Goal: Task Accomplishment & Management: Complete application form

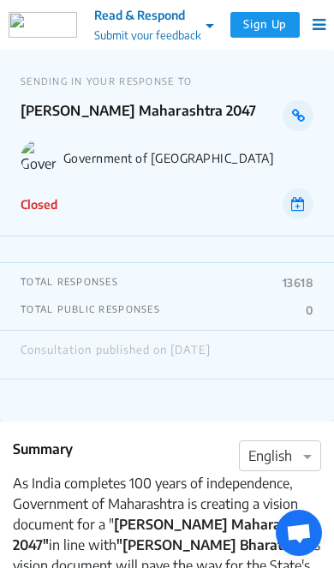
click at [39, 195] on p "Closed" at bounding box center [39, 204] width 37 height 18
click at [280, 358] on div "Consultation published on June 18, 2025" at bounding box center [167, 355] width 293 height 22
click at [266, 363] on div "Consultation published on June 18, 2025" at bounding box center [167, 355] width 293 height 22
click at [135, 315] on p "TOTAL PUBLIC RESPONSES" at bounding box center [91, 310] width 140 height 14
click at [95, 308] on p "TOTAL PUBLIC RESPONSES" at bounding box center [91, 310] width 140 height 14
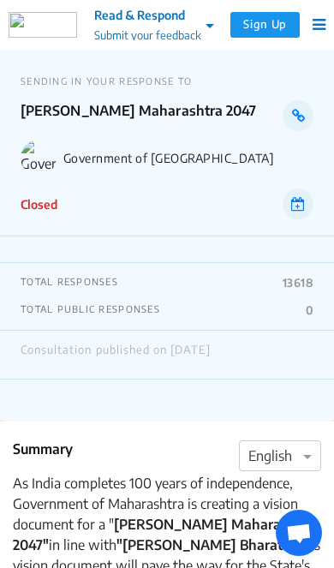
click at [84, 276] on p "TOTAL RESPONSES" at bounding box center [70, 283] width 98 height 14
click at [197, 27] on div at bounding box center [154, 24] width 137 height 20
click at [283, 117] on link at bounding box center [298, 115] width 31 height 31
click at [252, 20] on button "Sign Up" at bounding box center [264, 25] width 69 height 26
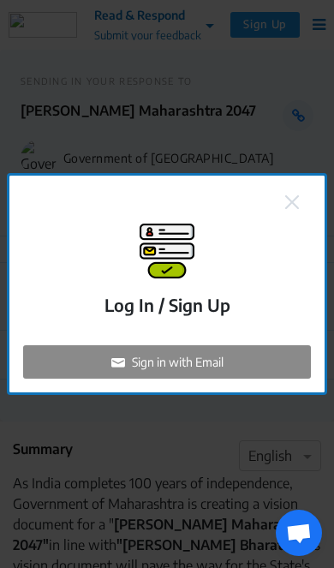
click at [247, 379] on div "Sign in with Email" at bounding box center [167, 361] width 288 height 33
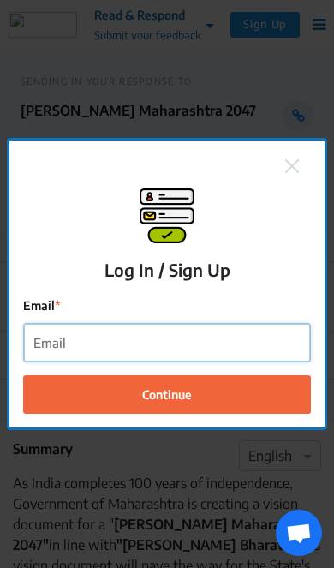
click at [242, 362] on input "Email" at bounding box center [167, 343] width 286 height 39
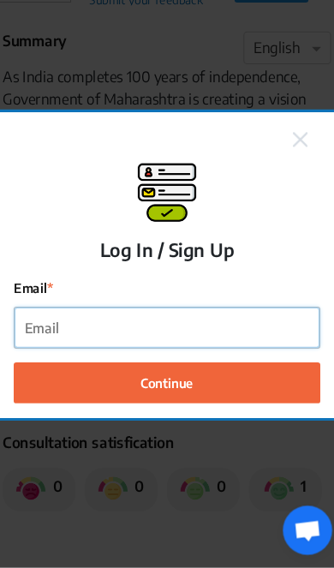
click at [241, 338] on input "Email" at bounding box center [167, 343] width 286 height 39
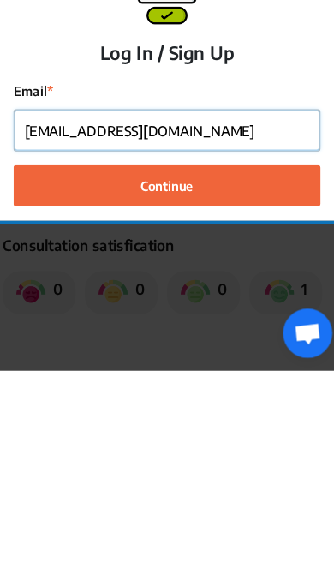
type input "lok383112@gmail.com"
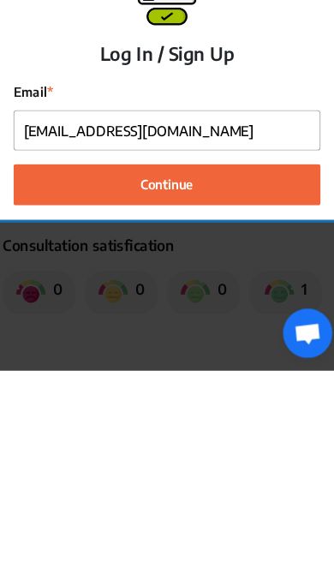
click at [276, 374] on button "Continue" at bounding box center [167, 393] width 288 height 39
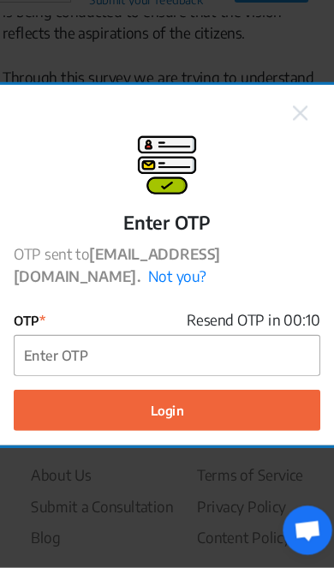
scroll to position [561, 0]
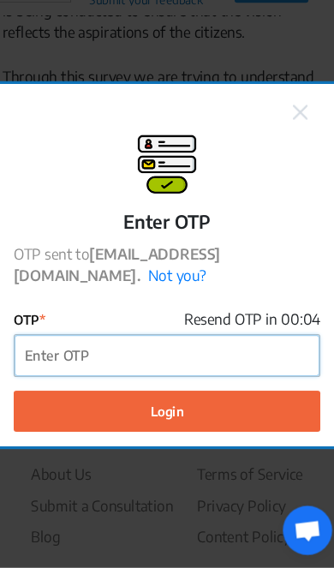
click at [206, 350] on input "OTP" at bounding box center [167, 369] width 286 height 39
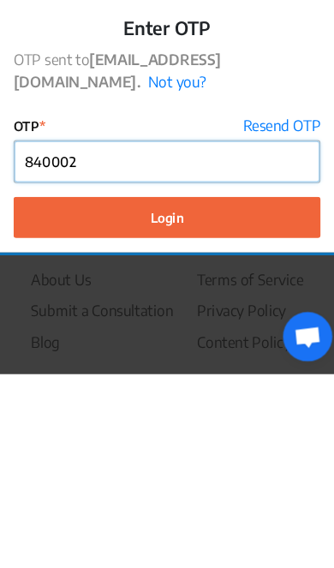
type input "840002"
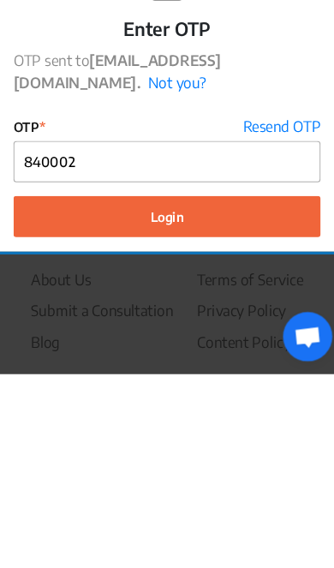
click at [263, 401] on button "Login" at bounding box center [167, 420] width 288 height 39
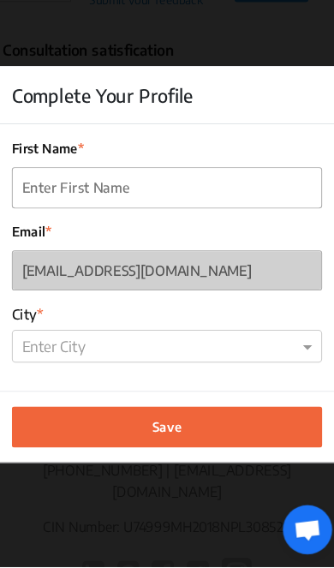
scroll to position [744, 0]
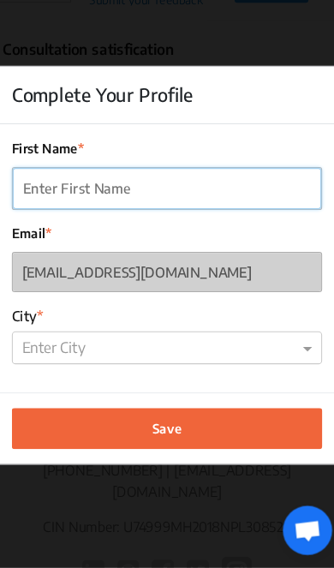
click at [259, 204] on input "First Name" at bounding box center [167, 212] width 290 height 39
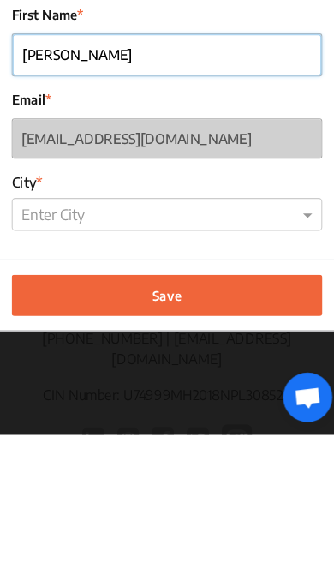
type input "Aniket"
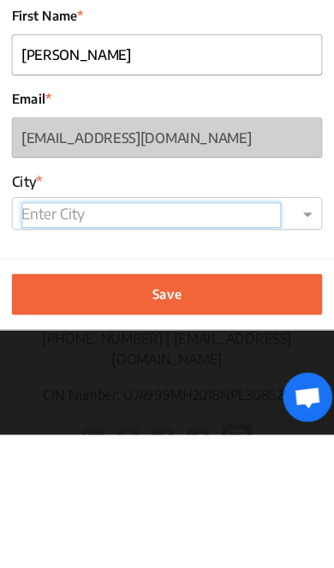
click at [236, 345] on ng-select "Enter City" at bounding box center [166, 360] width 291 height 31
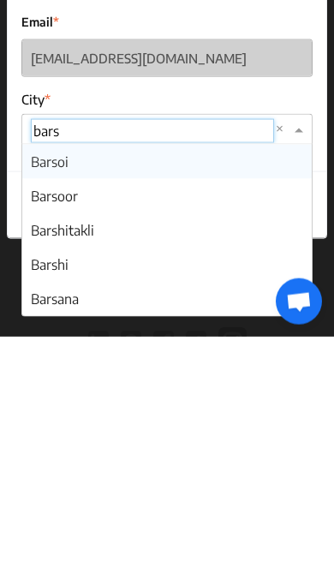
scroll to position [0, 0]
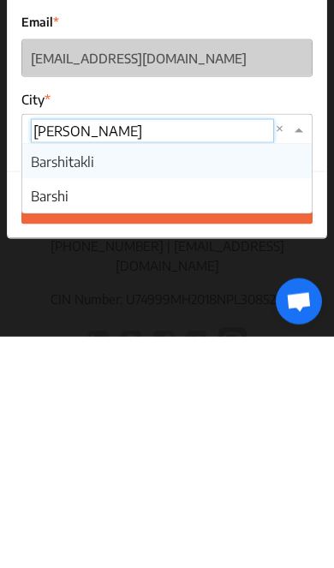
type input "barshi"
click at [200, 410] on div "Barshi" at bounding box center [167, 427] width 290 height 34
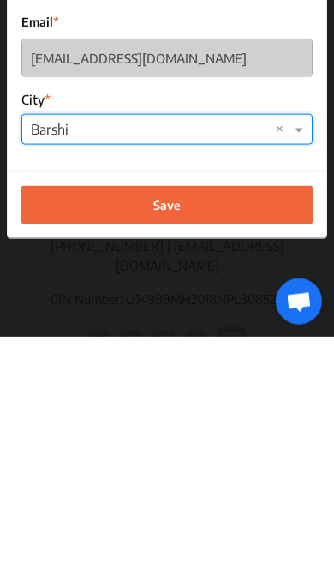
click at [242, 417] on button "Save" at bounding box center [166, 436] width 291 height 39
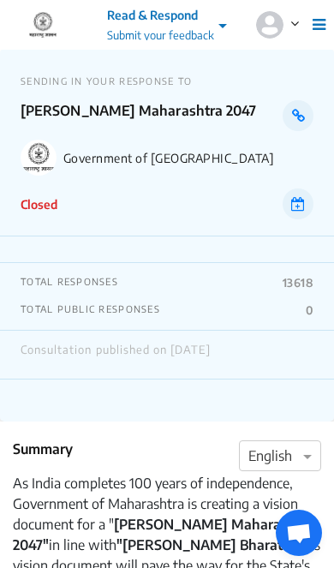
click at [303, 537] on span "Open chat" at bounding box center [298, 534] width 27 height 22
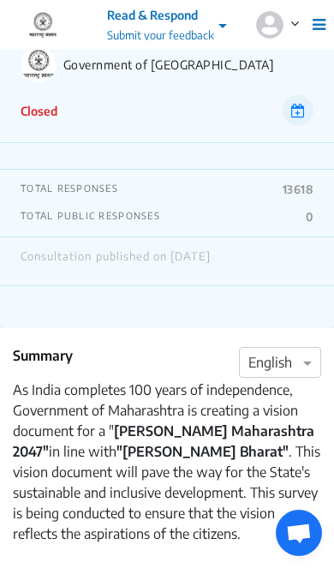
scroll to position [88, 0]
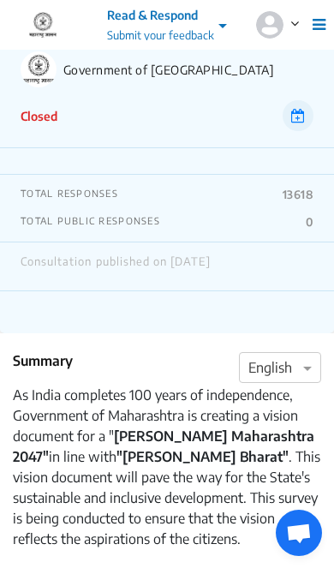
click at [41, 122] on p "Closed" at bounding box center [39, 116] width 37 height 18
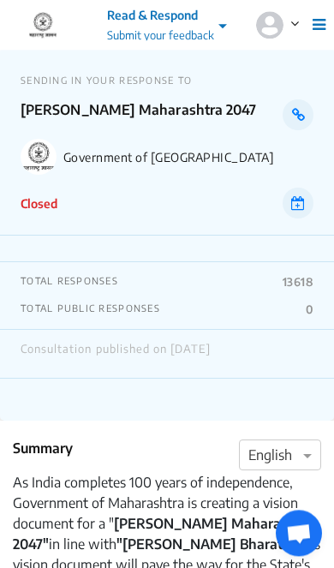
scroll to position [0, 0]
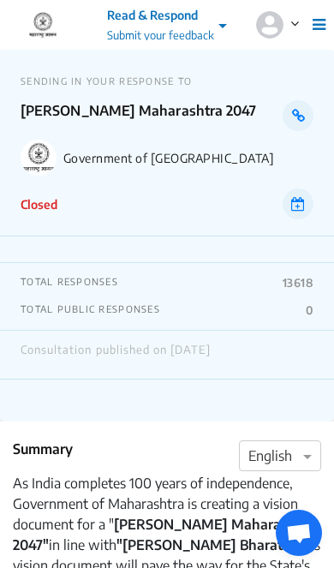
click at [307, 198] on link at bounding box center [298, 203] width 31 height 31
click at [308, 115] on link at bounding box center [298, 115] width 31 height 31
click at [322, 13] on div at bounding box center [290, 25] width 69 height 50
click at [314, 21] on icon at bounding box center [319, 24] width 13 height 15
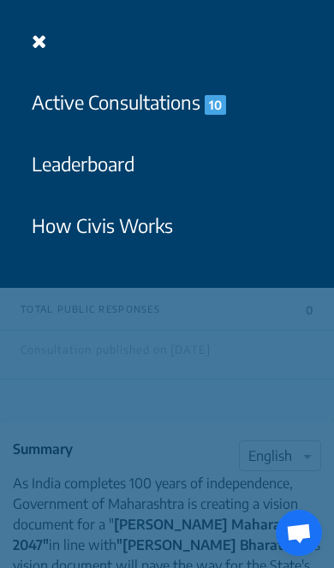
click at [284, 415] on div "Active Consultations 10 Leaderboard How Civis Works" at bounding box center [167, 284] width 334 height 568
click at [28, 27] on button at bounding box center [39, 41] width 37 height 40
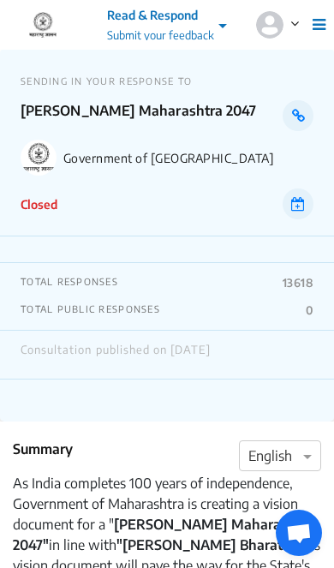
click at [260, 34] on img at bounding box center [269, 24] width 27 height 27
click at [263, 19] on img at bounding box center [269, 24] width 27 height 27
click at [273, 19] on img at bounding box center [269, 24] width 27 height 27
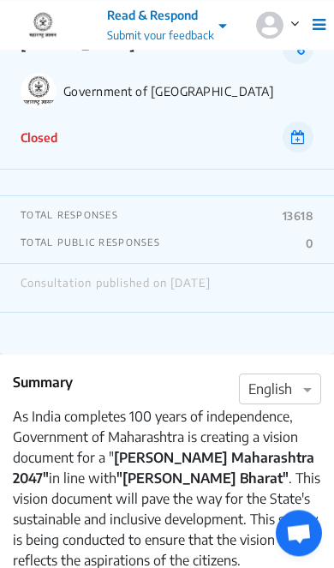
scroll to position [67, 0]
click at [266, 20] on img at bounding box center [269, 24] width 27 height 27
click at [278, 9] on div at bounding box center [290, 25] width 69 height 50
click at [289, 21] on span at bounding box center [298, 23] width 29 height 17
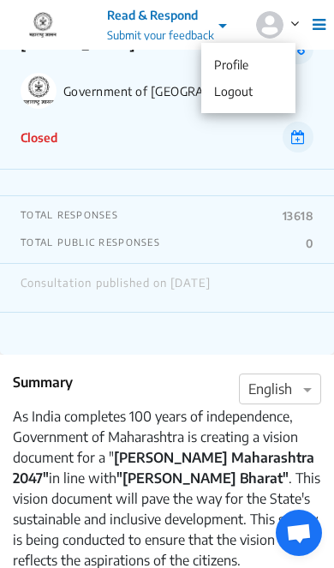
click at [301, 15] on span at bounding box center [298, 23] width 29 height 17
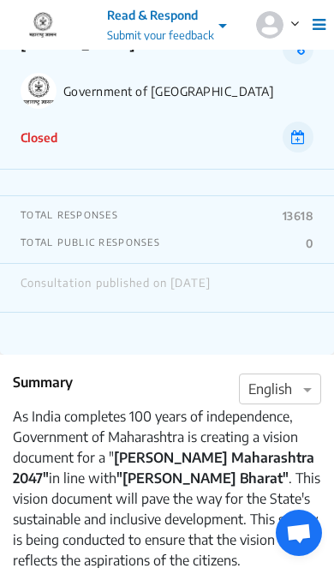
click at [290, 16] on icon at bounding box center [294, 23] width 9 height 14
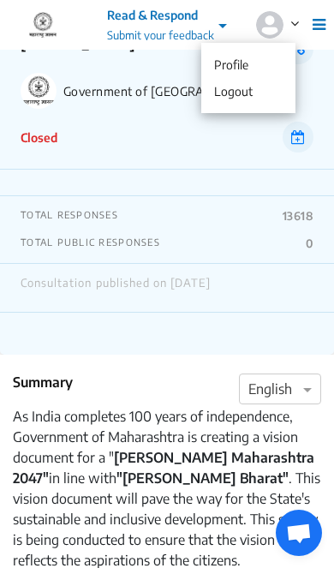
click at [270, 367] on div "Summary × English As India completes 100 years of independence, Government of M…" at bounding box center [167, 543] width 334 height 377
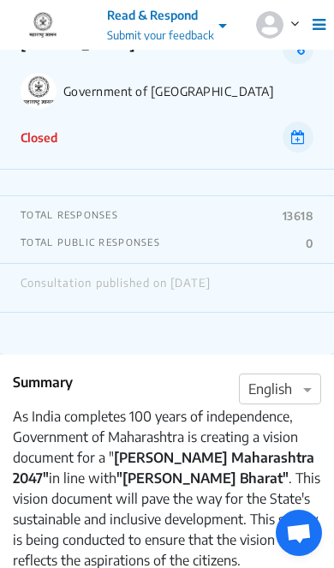
click at [42, 33] on img at bounding box center [43, 25] width 69 height 26
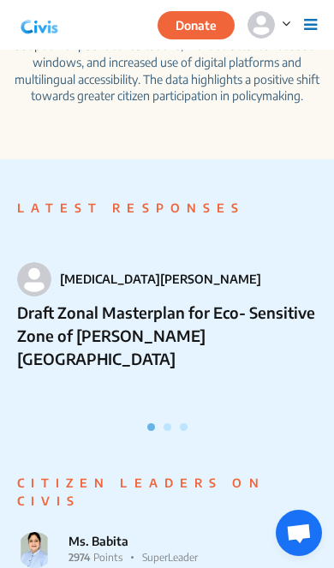
scroll to position [1095, 0]
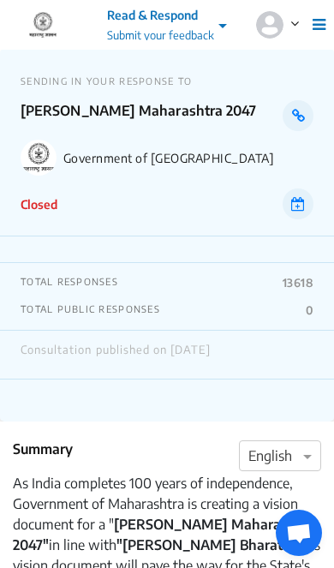
scroll to position [29, 0]
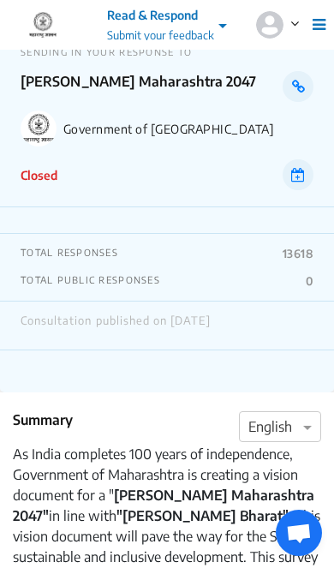
click at [290, 423] on div at bounding box center [280, 427] width 81 height 22
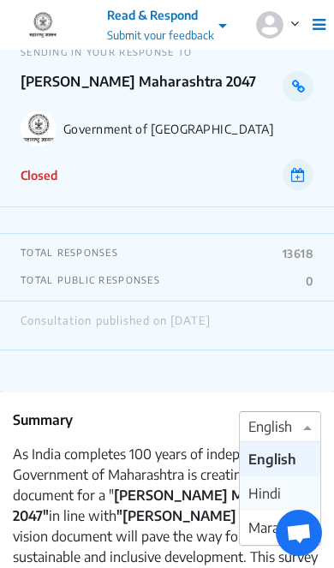
click at [280, 498] on span "Hindi" at bounding box center [264, 493] width 33 height 17
